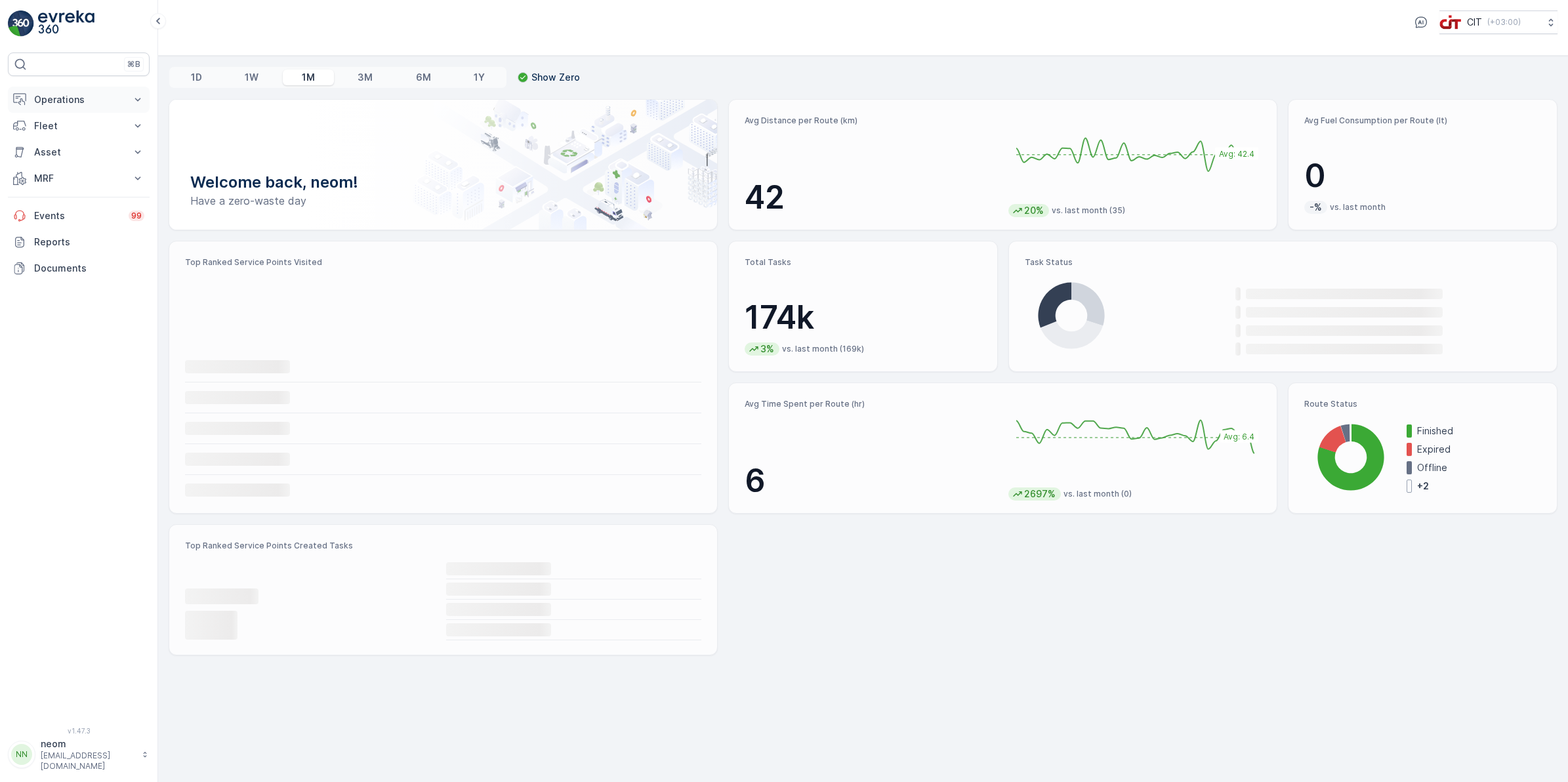
click at [67, 93] on p "Operations" at bounding box center [78, 100] width 89 height 13
click at [54, 132] on link "CO₂e Analysis Report" at bounding box center [89, 140] width 122 height 18
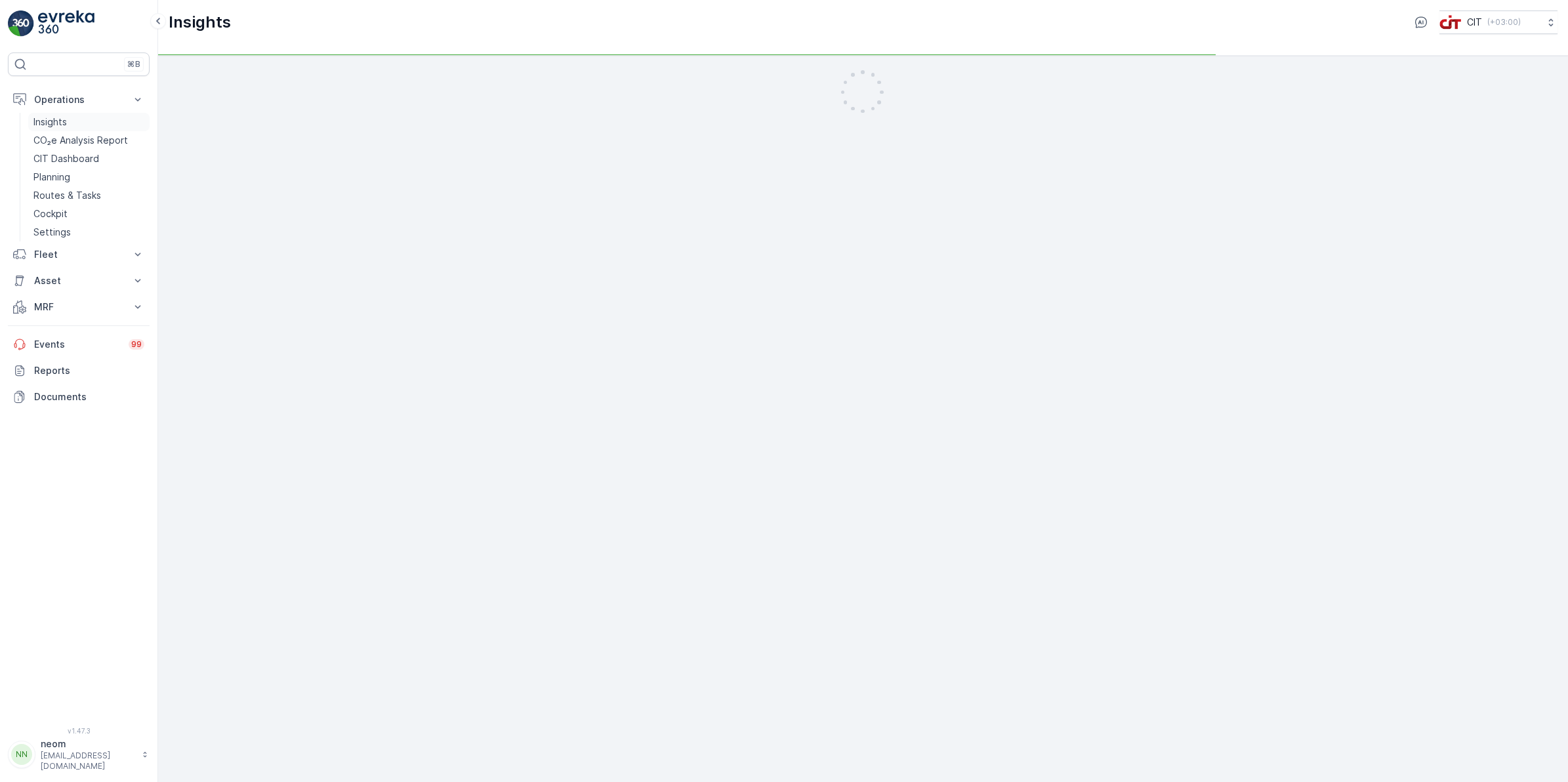
click at [54, 122] on p "Insights" at bounding box center [50, 122] width 33 height 13
click at [41, 244] on button "Fleet" at bounding box center [79, 254] width 142 height 26
click at [56, 299] on p "Live Tracking" at bounding box center [62, 295] width 57 height 13
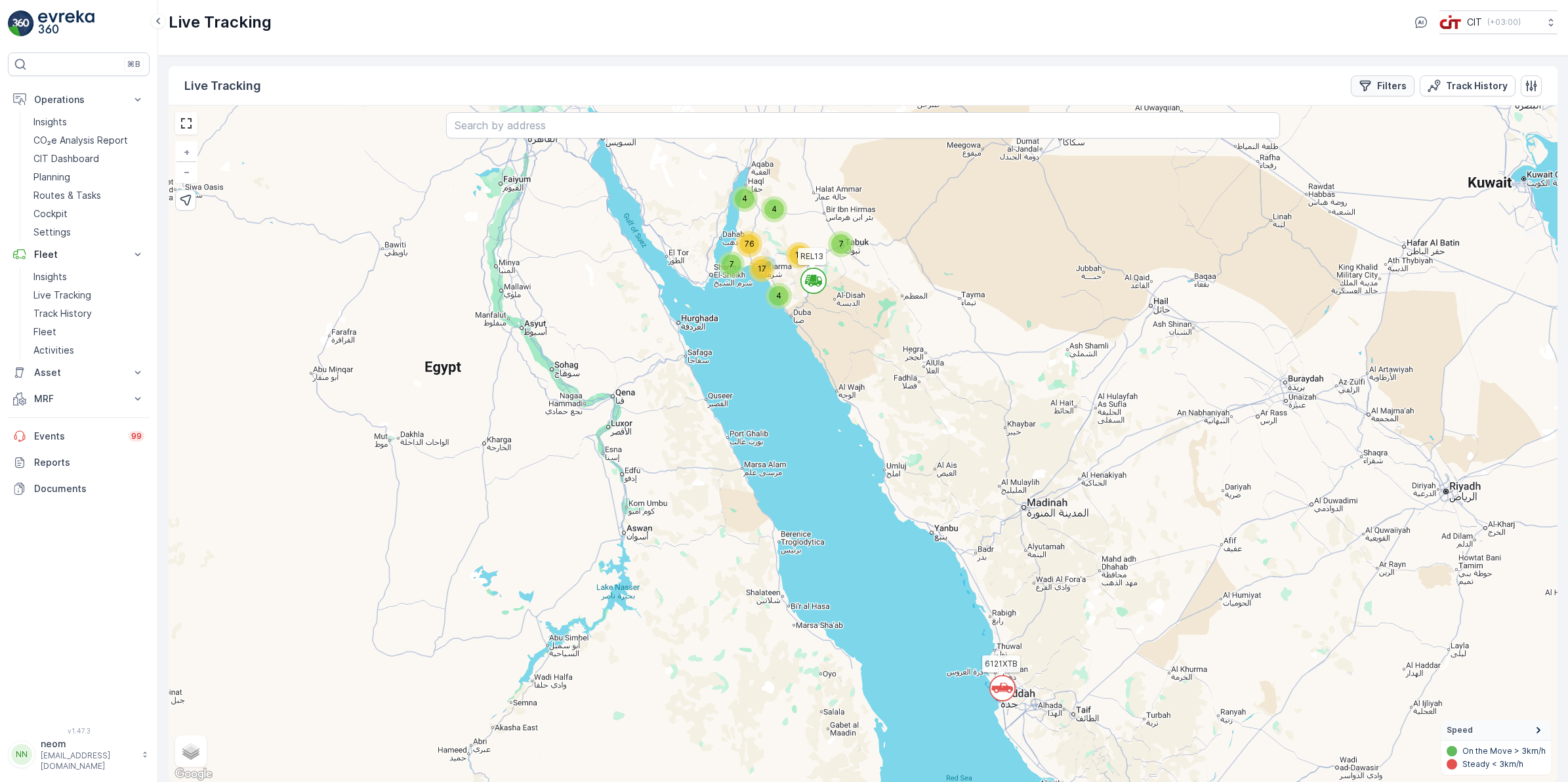
click at [1382, 92] on p "Filters" at bounding box center [1392, 86] width 29 height 13
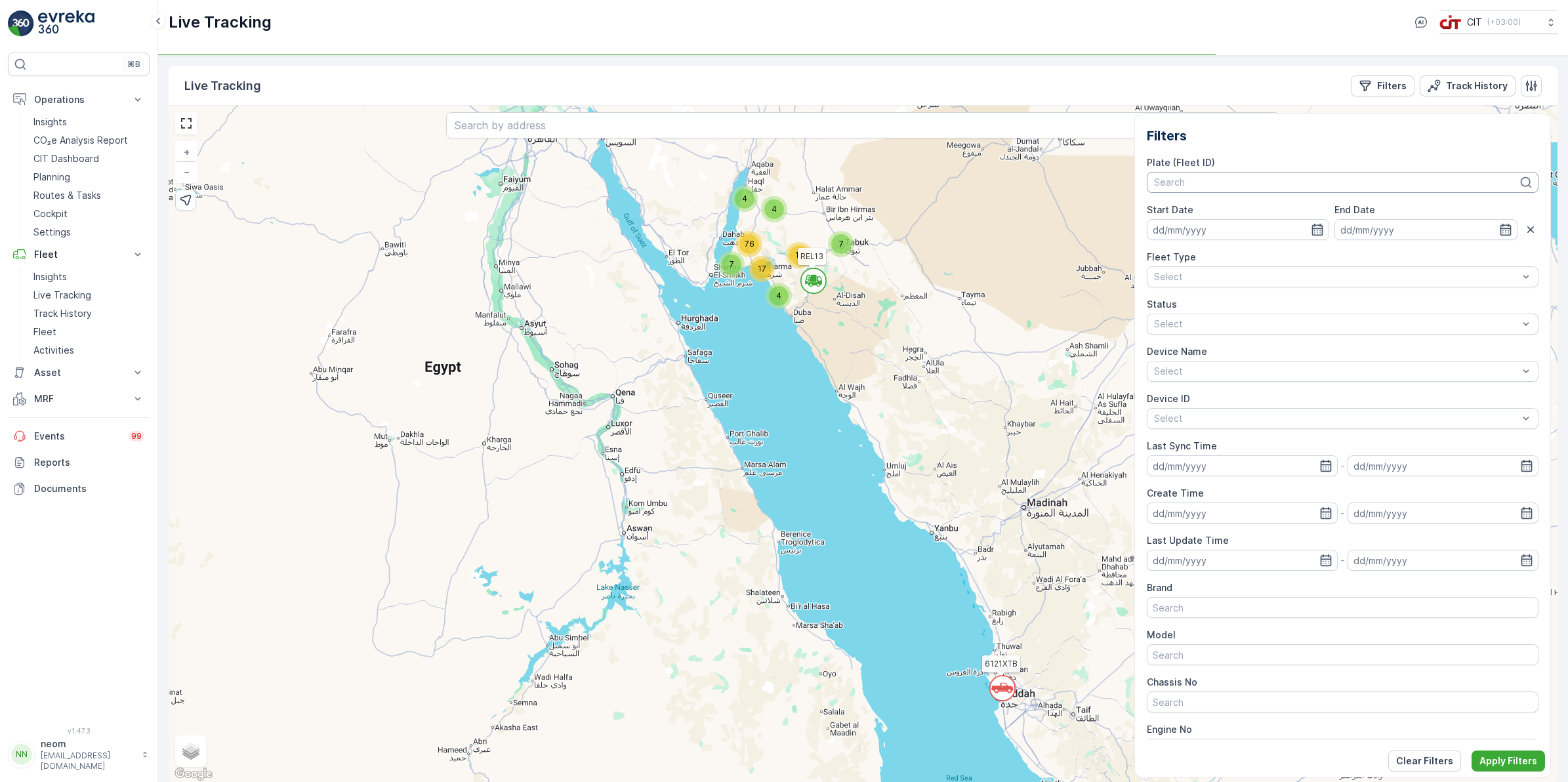
click at [1190, 178] on div at bounding box center [1335, 182] width 367 height 11
type input "REL"
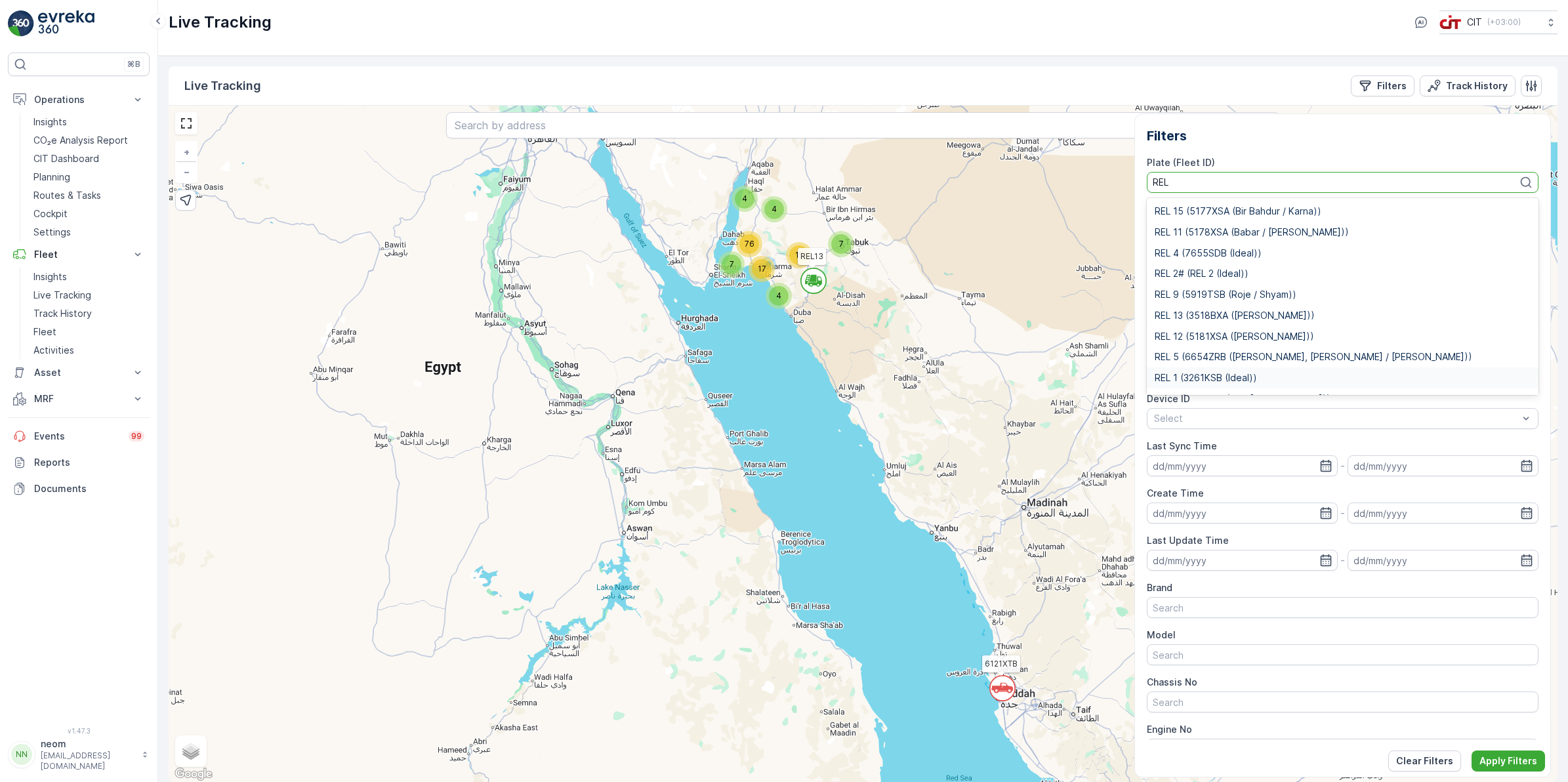
click at [1190, 377] on span "REL 1 (3261KSB (Ideal))" at bounding box center [1205, 378] width 102 height 11
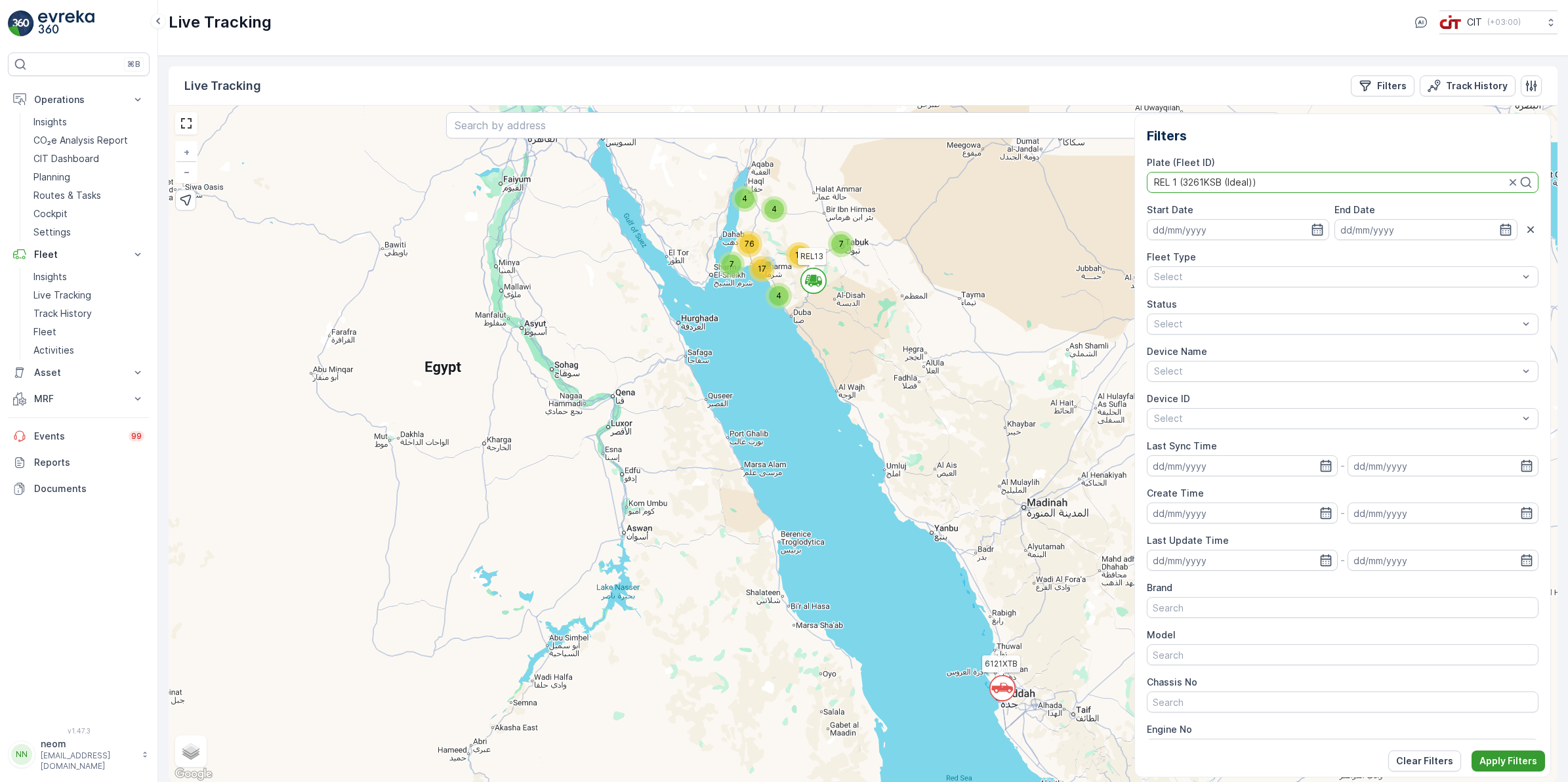
click at [1494, 759] on p "Apply Filters" at bounding box center [1508, 761] width 57 height 13
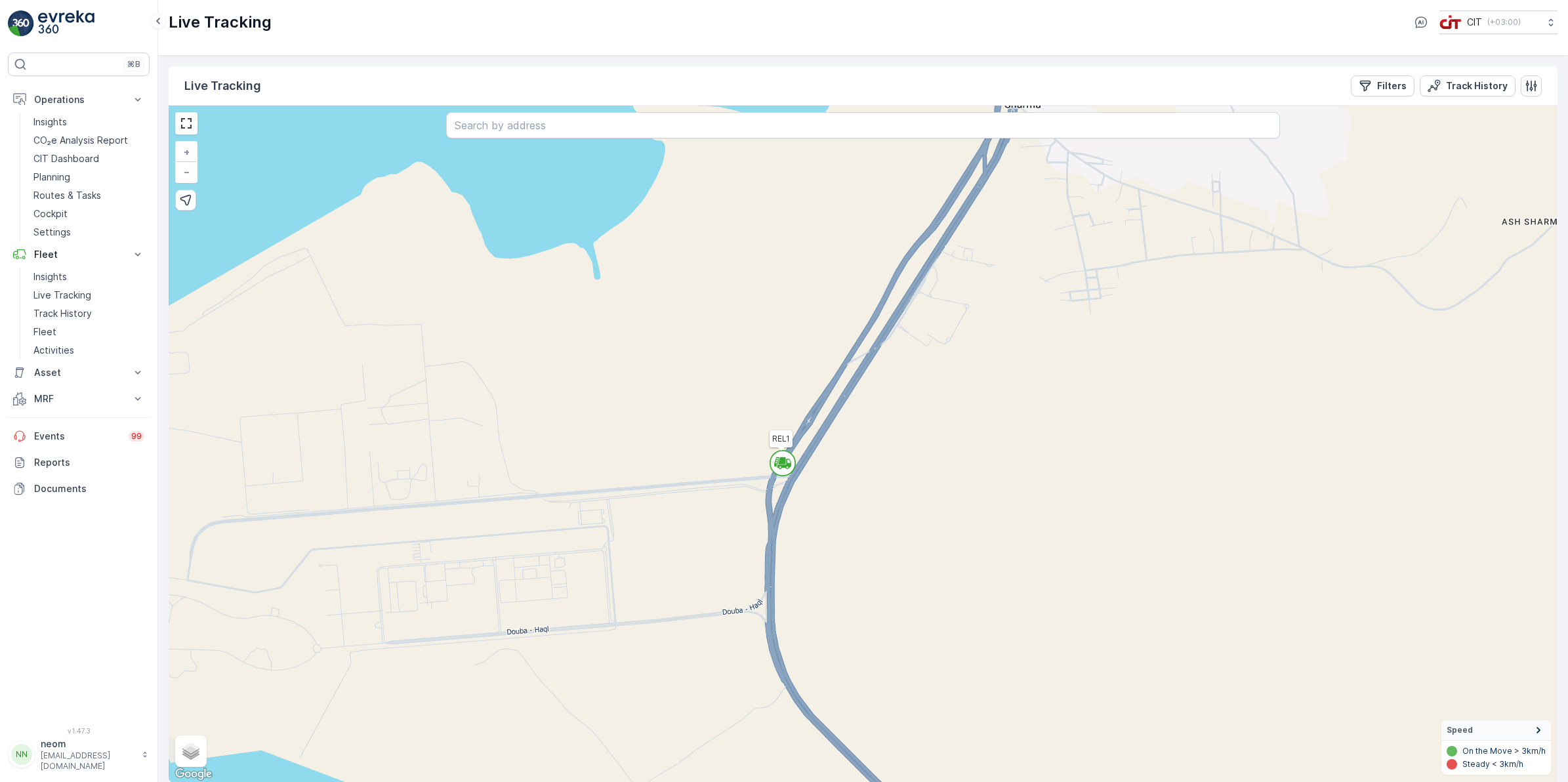
scroll to position [1, 0]
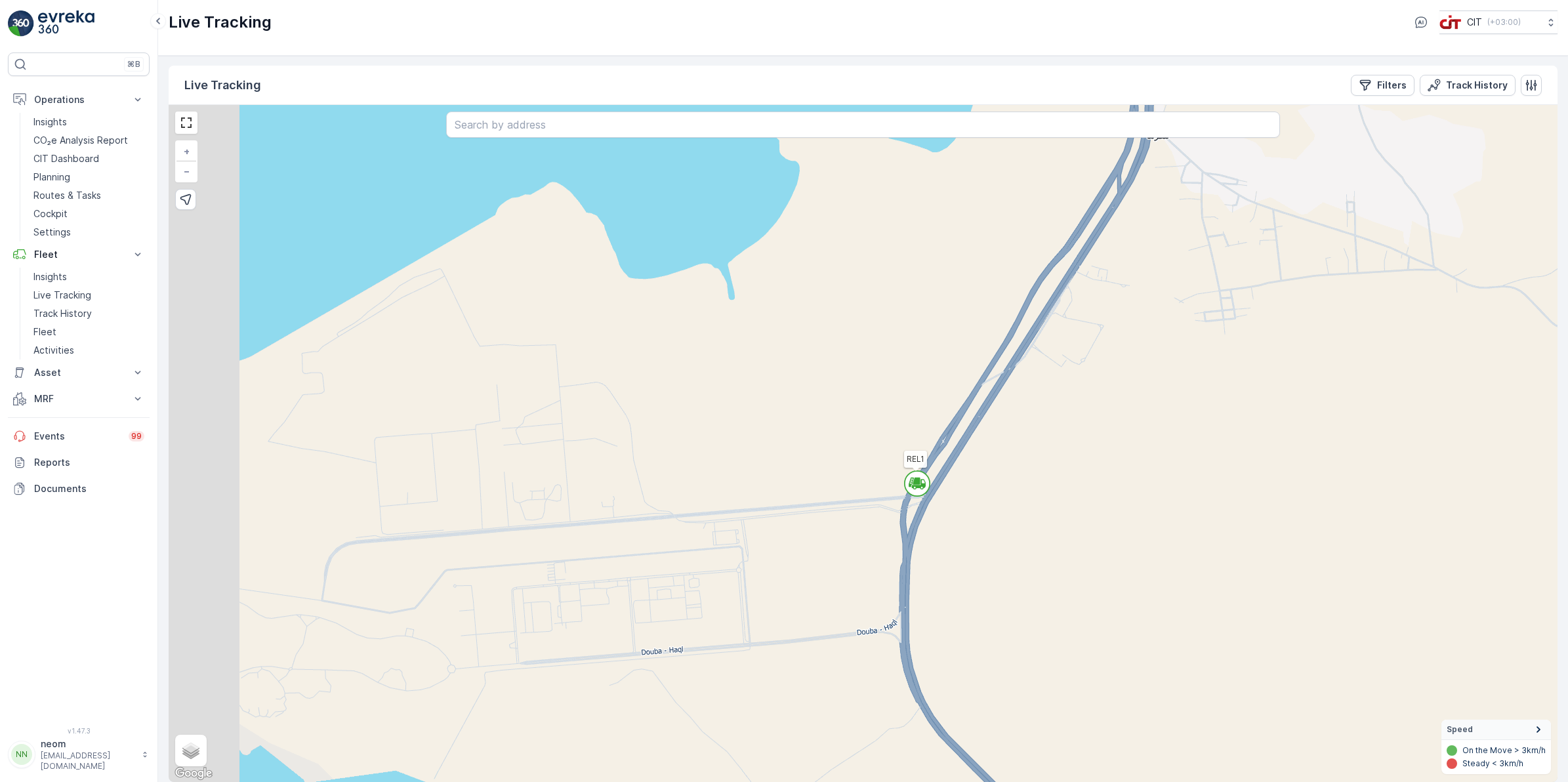
drag, startPoint x: 540, startPoint y: 491, endPoint x: 686, endPoint y: 513, distance: 147.6
click at [686, 513] on div "REL1 + − Satellite Roadmap Terrain Hybrid Leaflet Keyboard shortcuts Map Data M…" at bounding box center [863, 443] width 1389 height 677
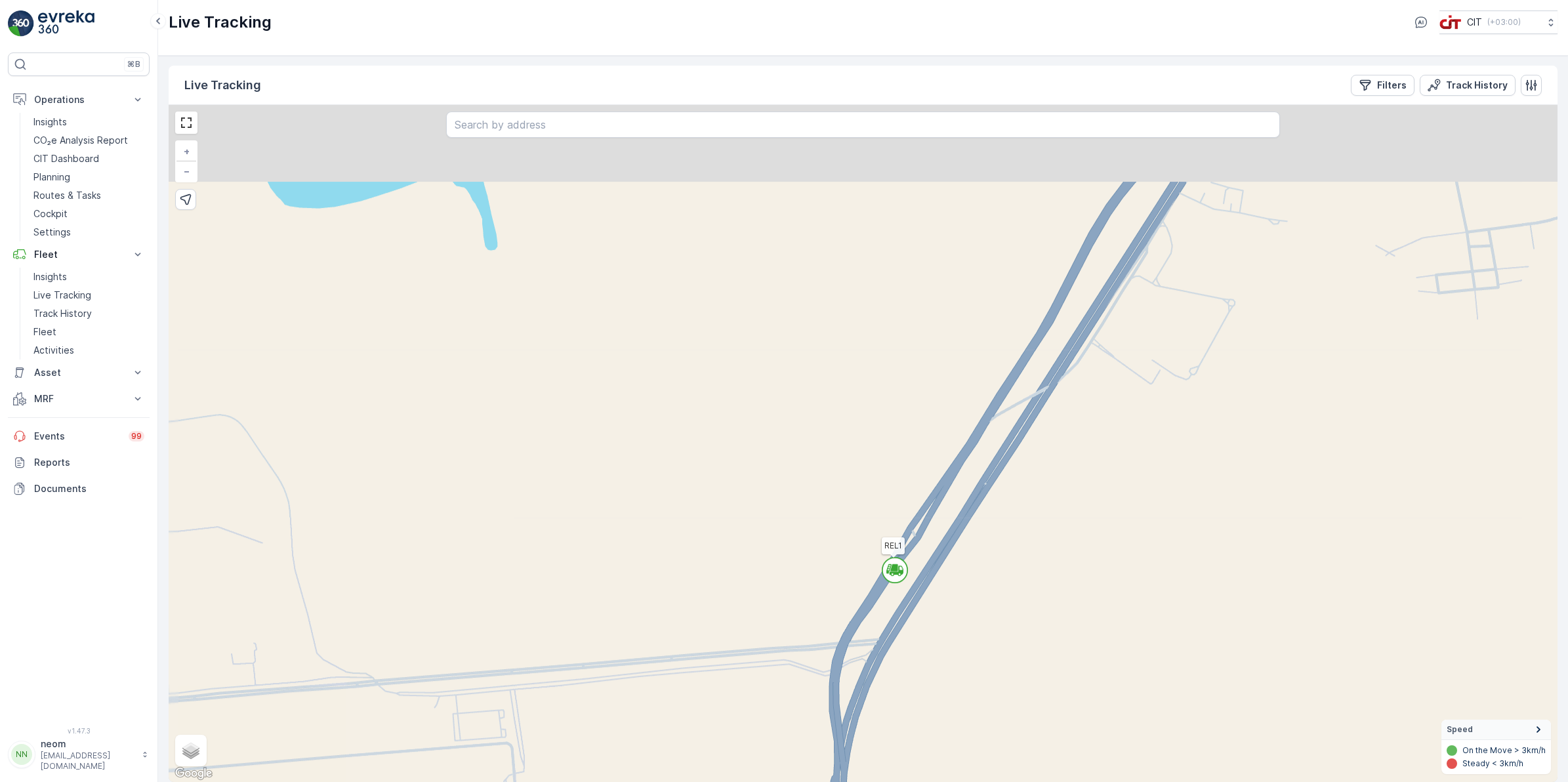
drag, startPoint x: 1023, startPoint y: 377, endPoint x: 1017, endPoint y: 500, distance: 123.1
click at [1017, 500] on div "REL1 + − Satellite Roadmap Terrain Hybrid Leaflet Keyboard shortcuts Map Data M…" at bounding box center [863, 443] width 1389 height 677
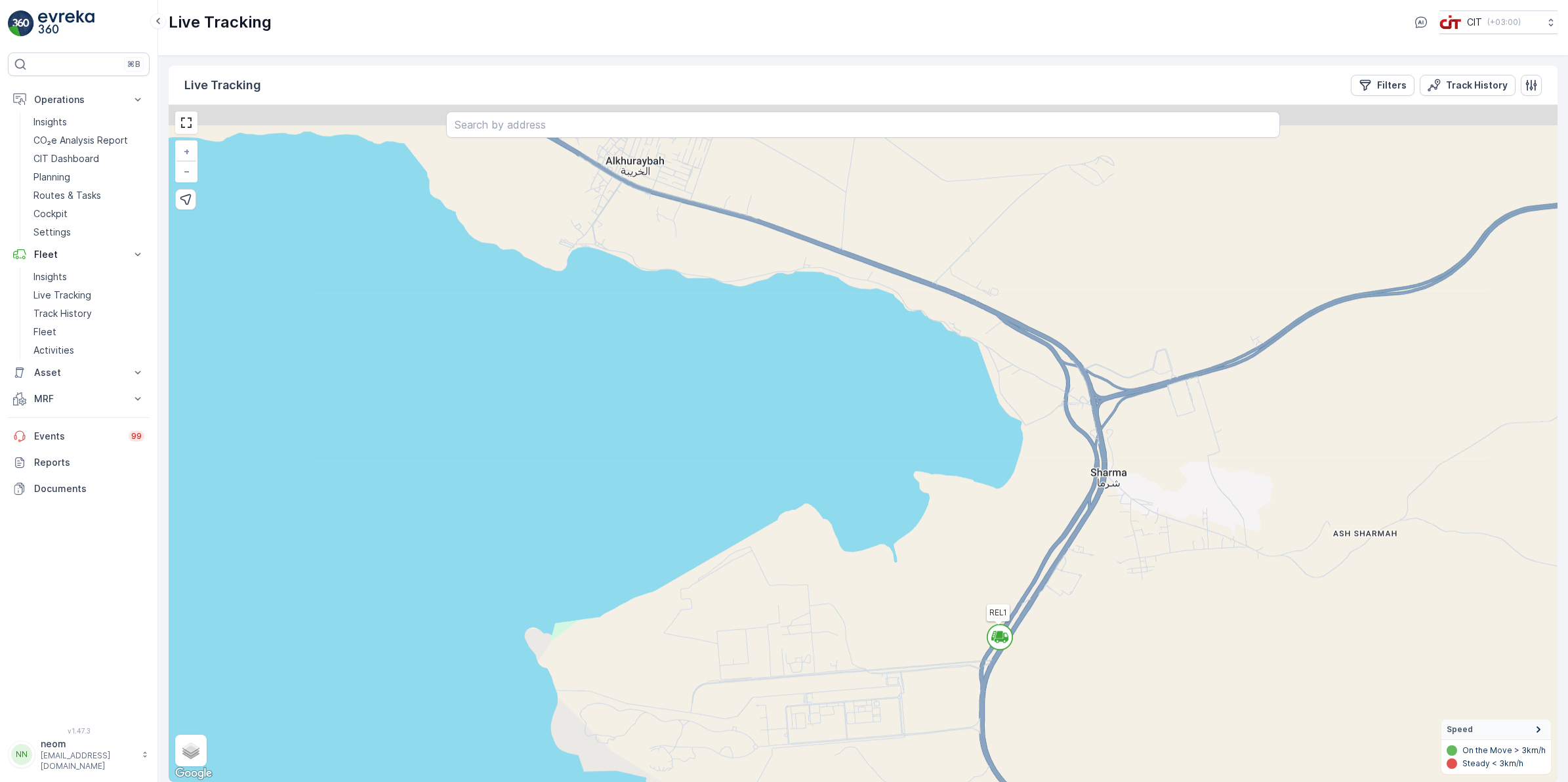
drag, startPoint x: 1061, startPoint y: 416, endPoint x: 1059, endPoint y: 518, distance: 102.0
click at [1059, 518] on div "REL1 + − Satellite Roadmap Terrain Hybrid Leaflet Keyboard shortcuts Map Data M…" at bounding box center [863, 443] width 1389 height 677
